Goal: Find specific page/section: Find specific page/section

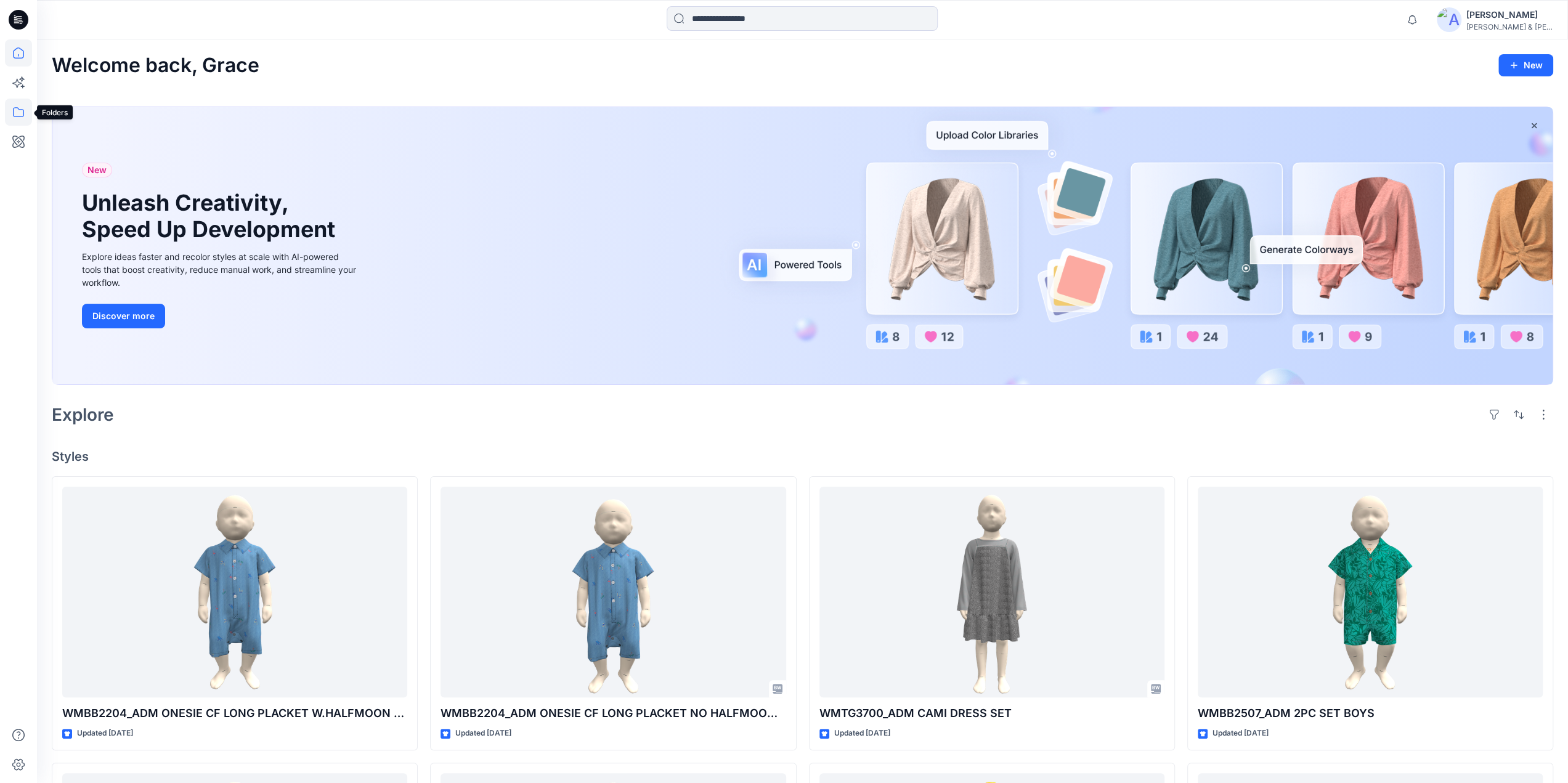
click at [17, 107] on icon at bounding box center [18, 112] width 11 height 10
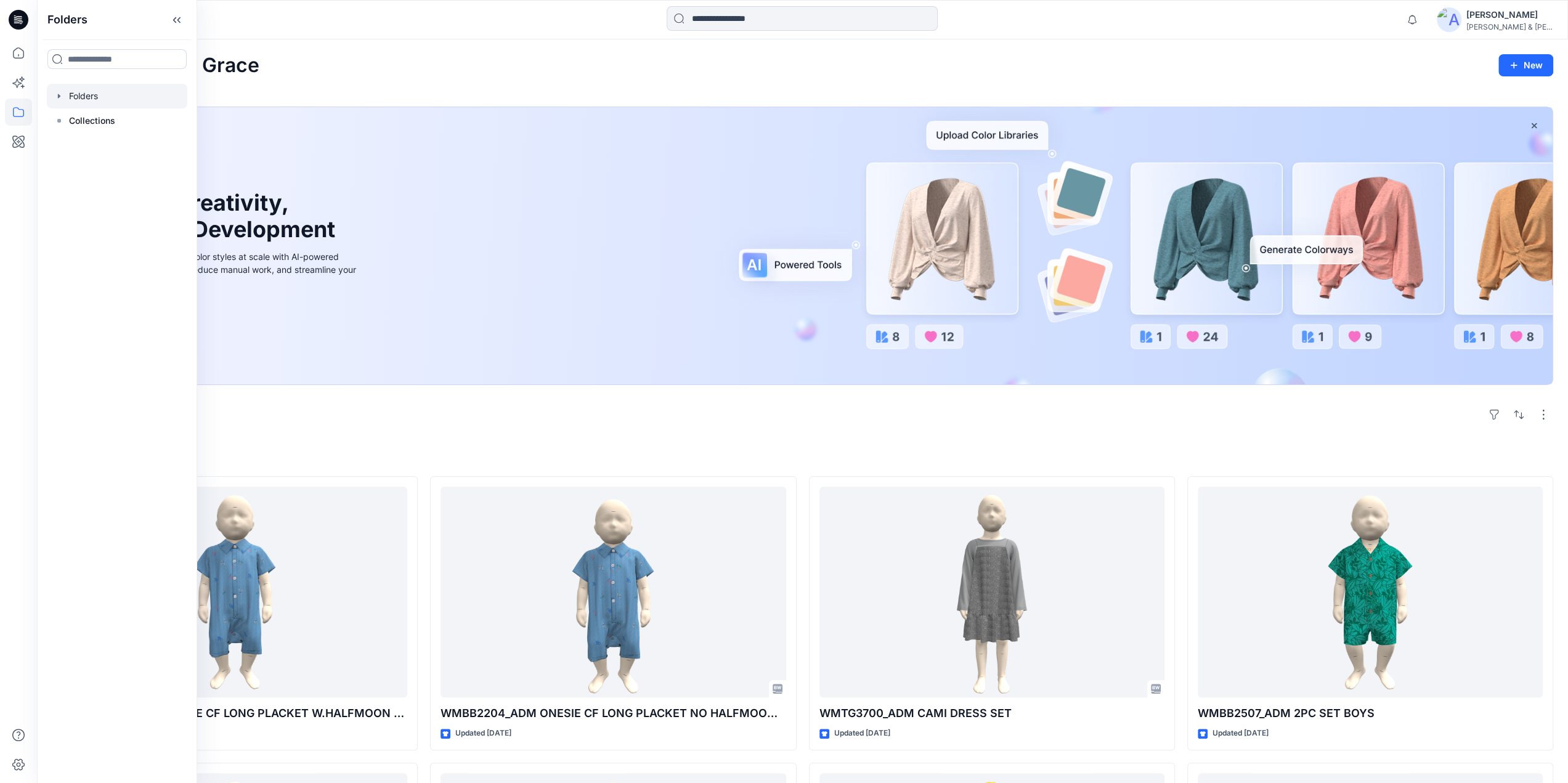
click at [58, 95] on icon "button" at bounding box center [59, 95] width 3 height 4
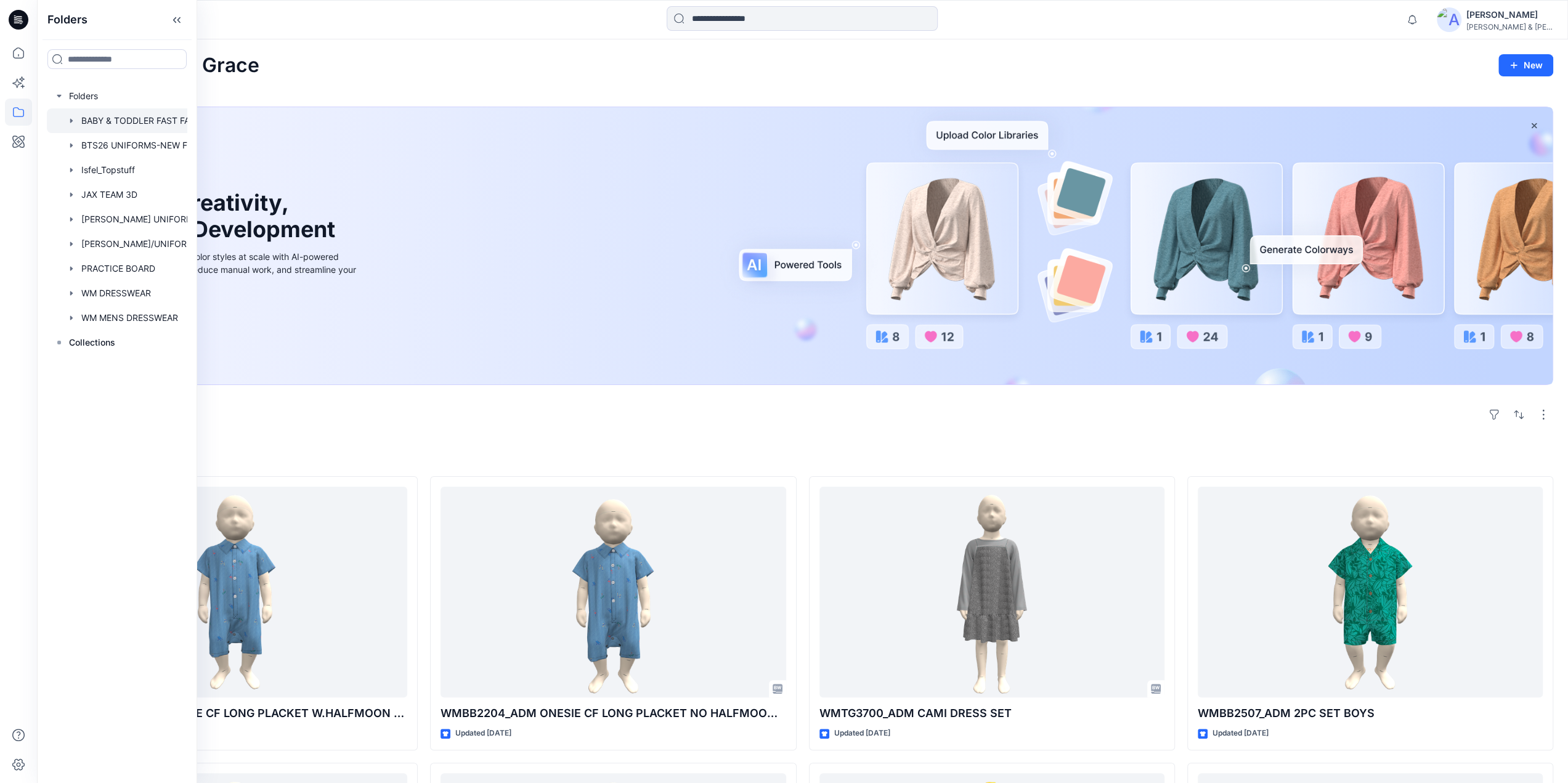
click at [95, 118] on div at bounding box center [133, 121] width 172 height 25
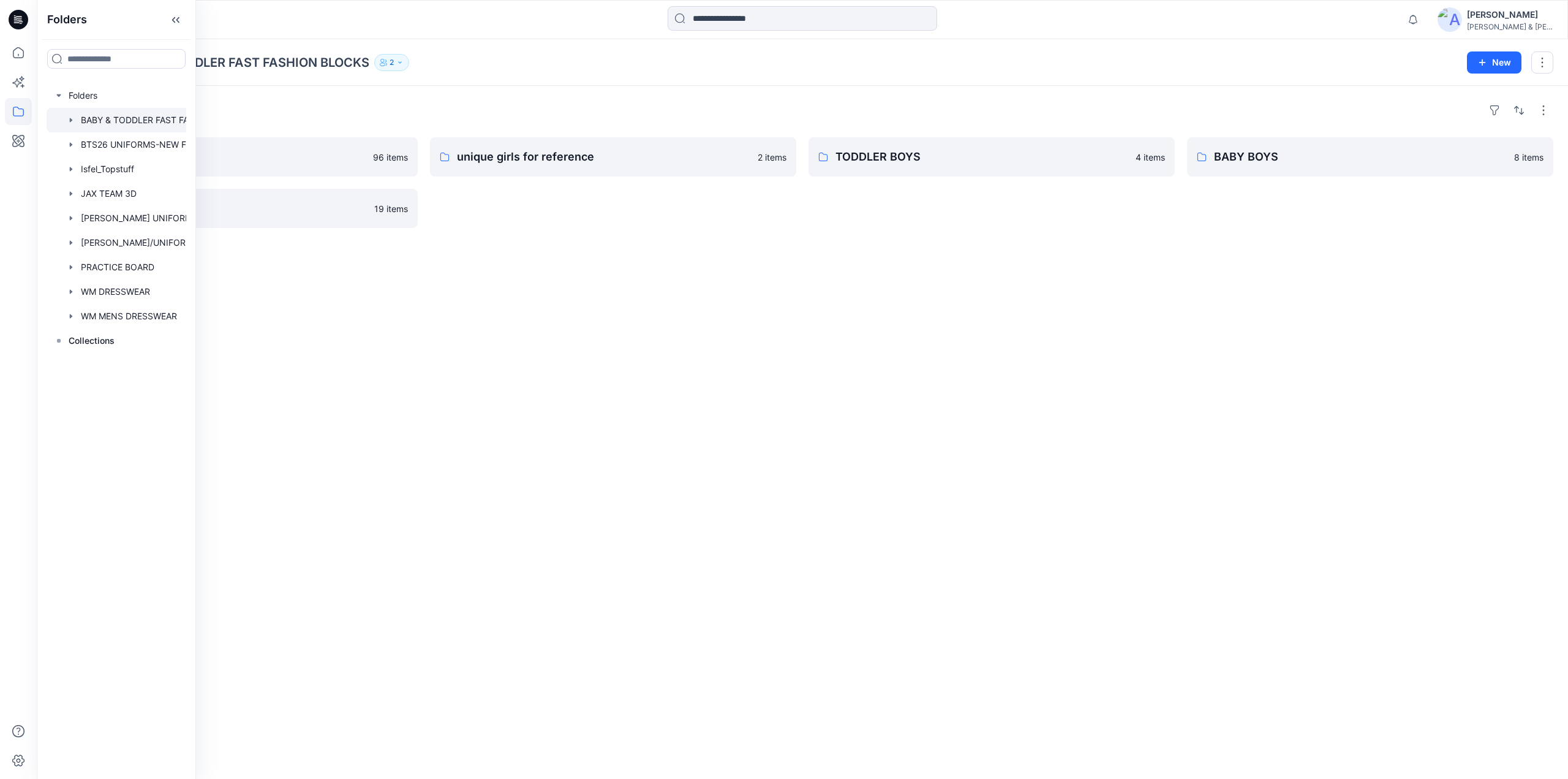
click at [650, 245] on div "Folders TODDLER GIRLS 96 items BABY GIRLS 19 items unique girls for reference 2…" at bounding box center [802, 432] width 1531 height 693
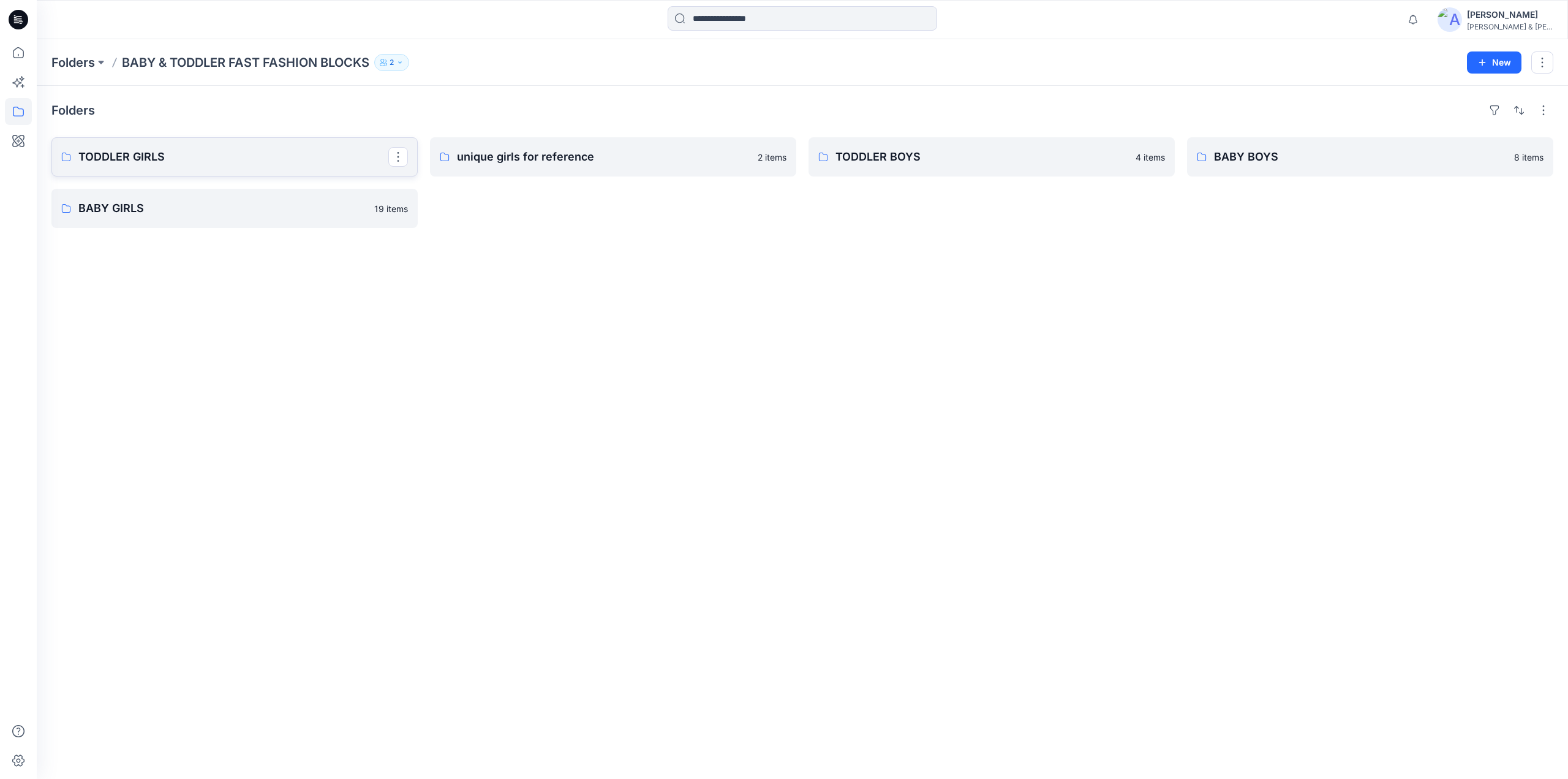
click at [109, 154] on p "TODDLER GIRLS" at bounding box center [233, 157] width 310 height 17
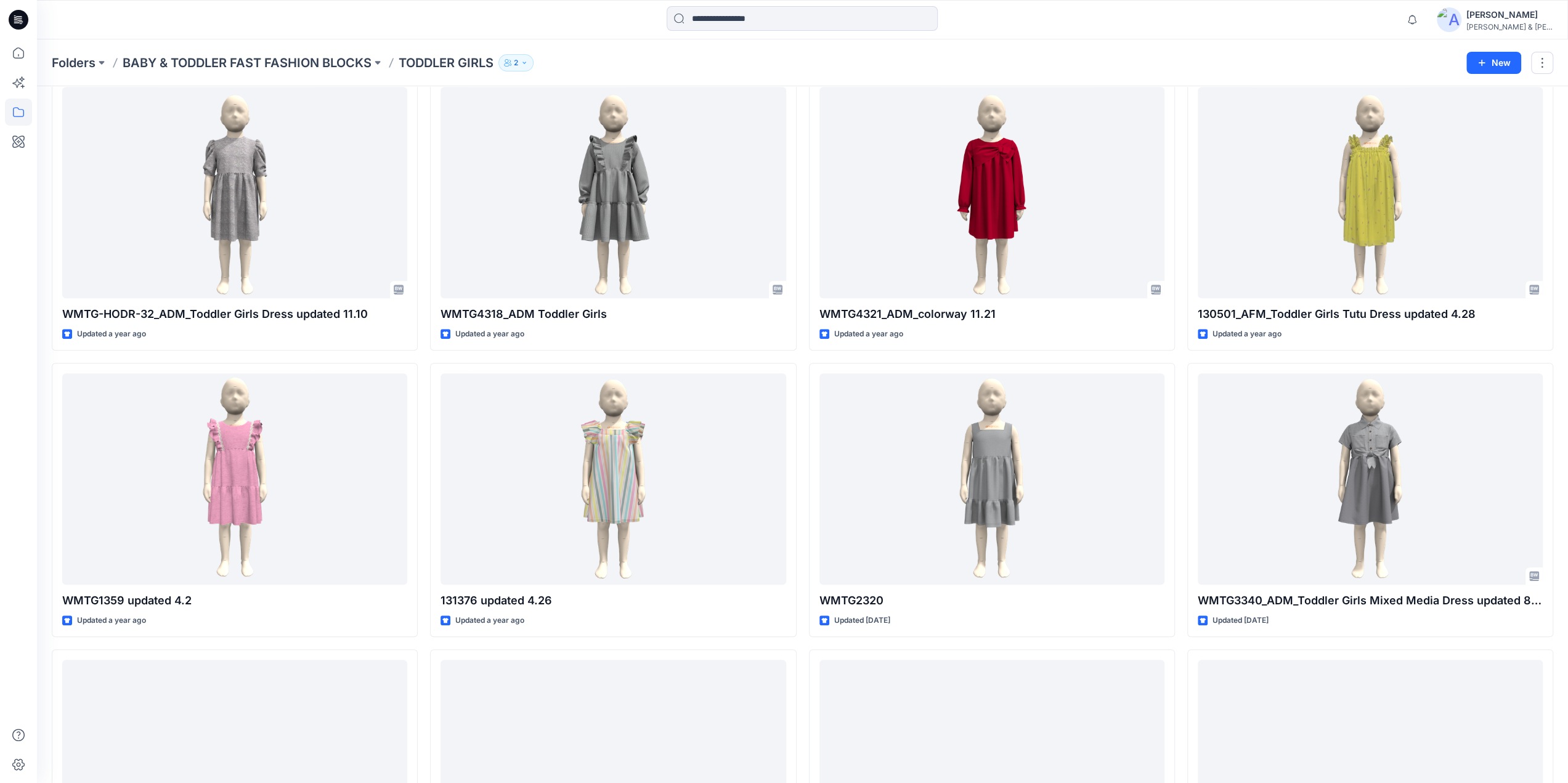
scroll to position [5142, 0]
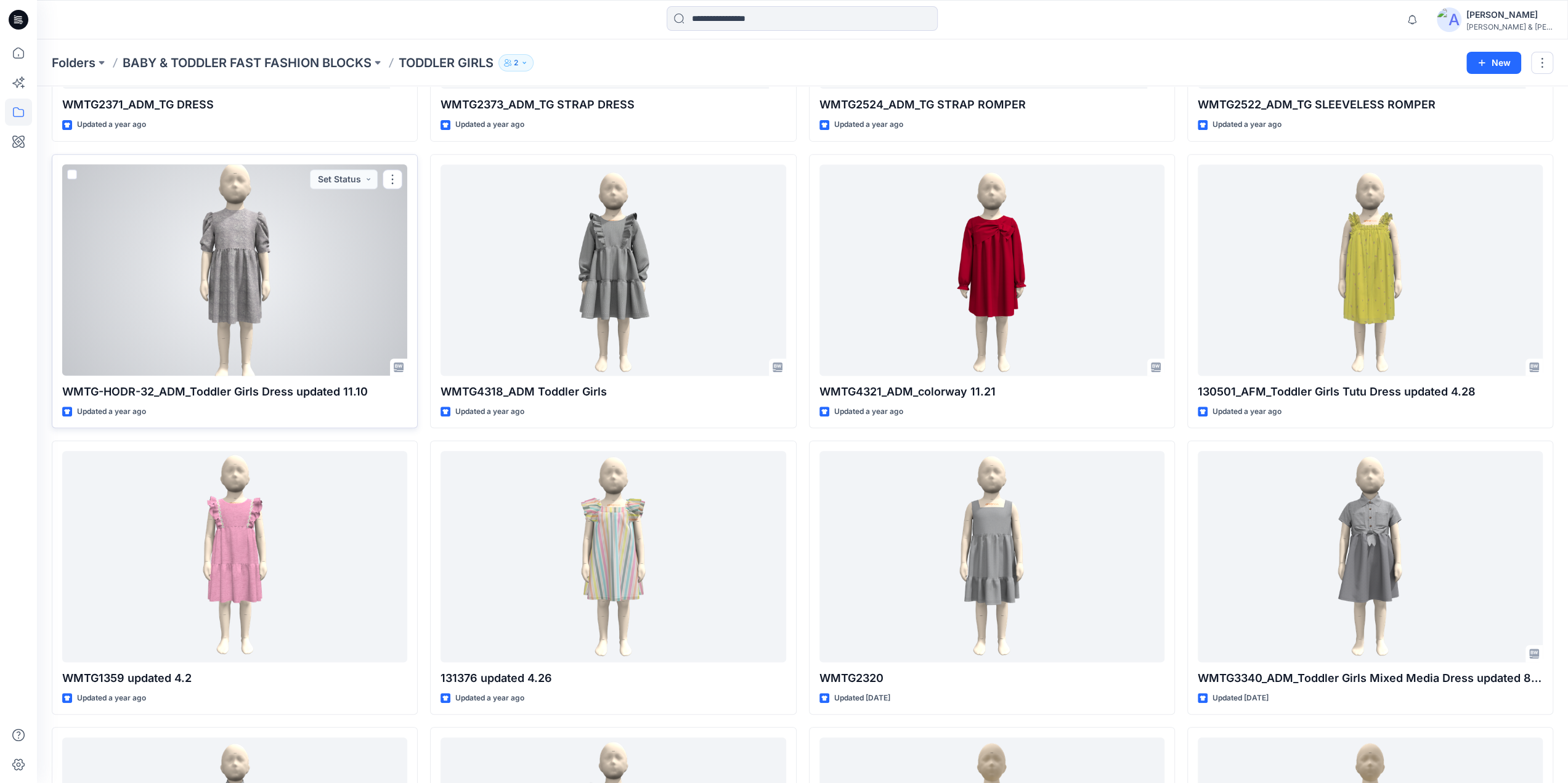
click at [239, 243] on div at bounding box center [235, 270] width 345 height 211
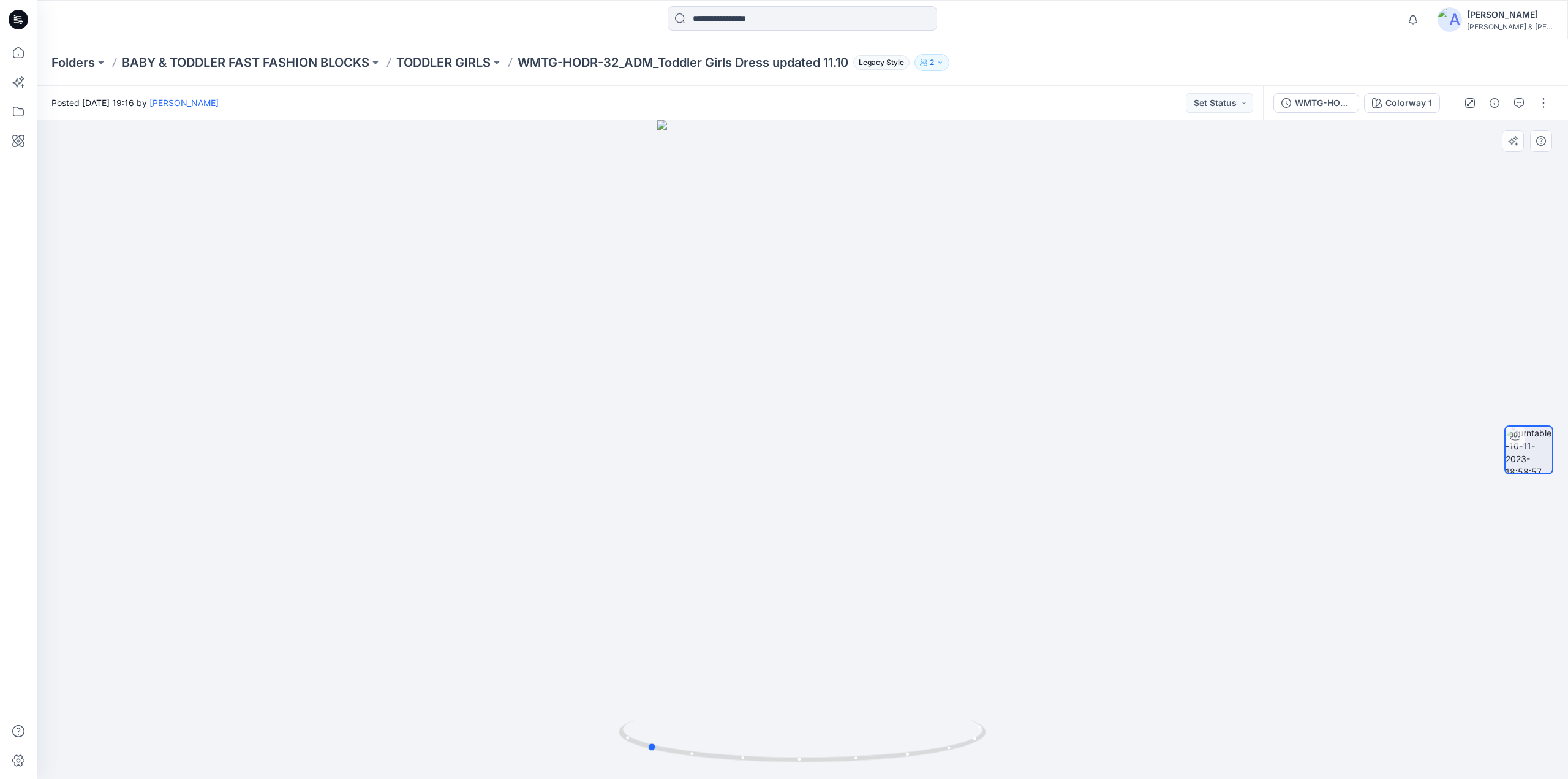
drag, startPoint x: 851, startPoint y: 412, endPoint x: 696, endPoint y: 412, distance: 155.0
click at [696, 412] on div at bounding box center [802, 450] width 1531 height 659
